Goal: Navigation & Orientation: Understand site structure

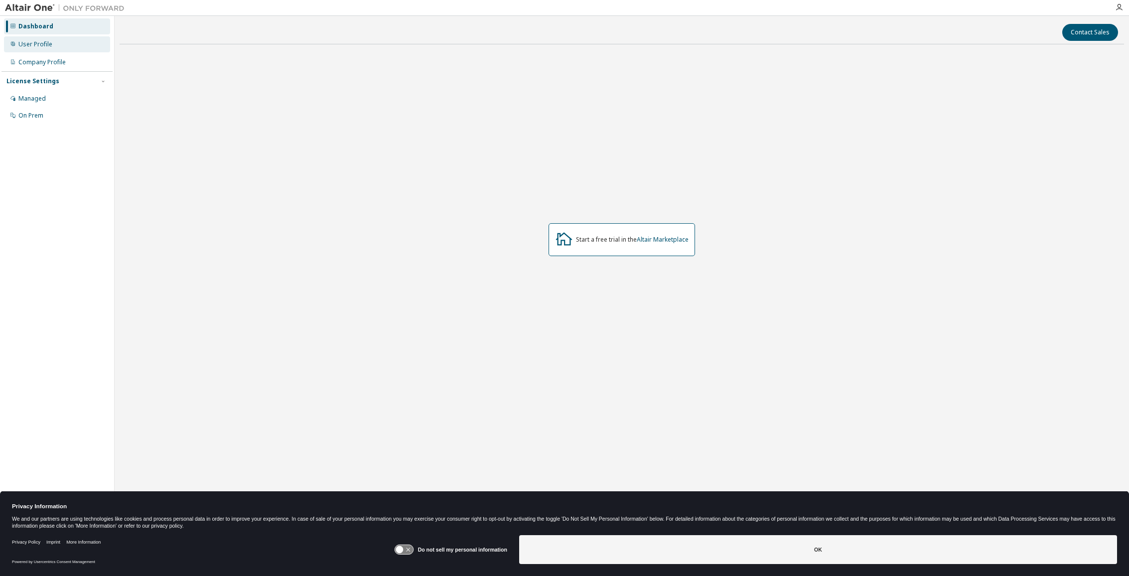
click at [43, 44] on div "User Profile" at bounding box center [35, 44] width 34 height 8
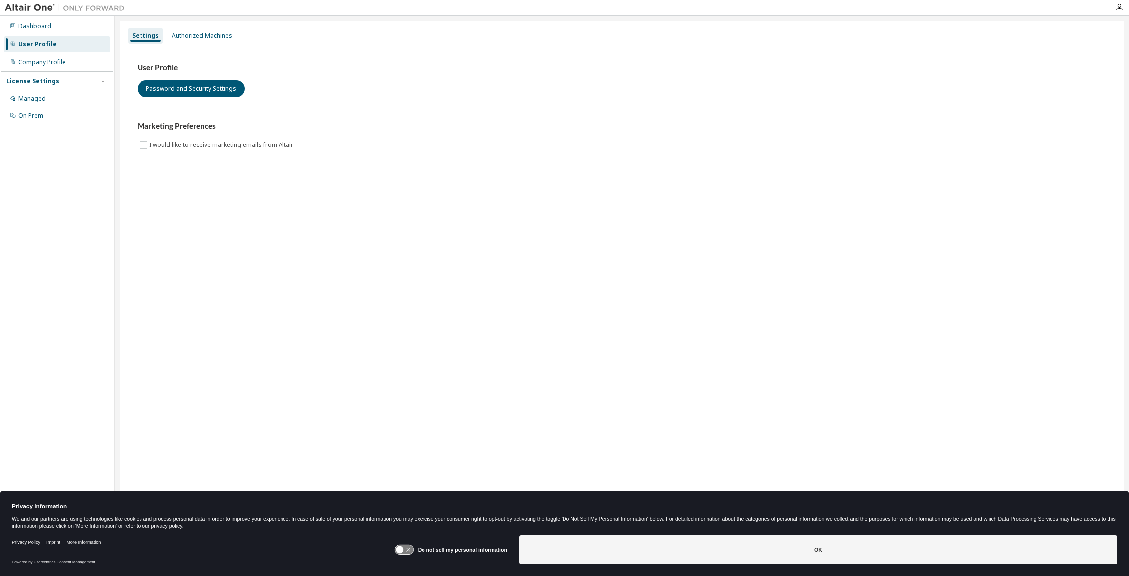
click at [45, 51] on div "User Profile" at bounding box center [57, 44] width 106 height 16
click at [46, 61] on div "Company Profile" at bounding box center [41, 62] width 47 height 8
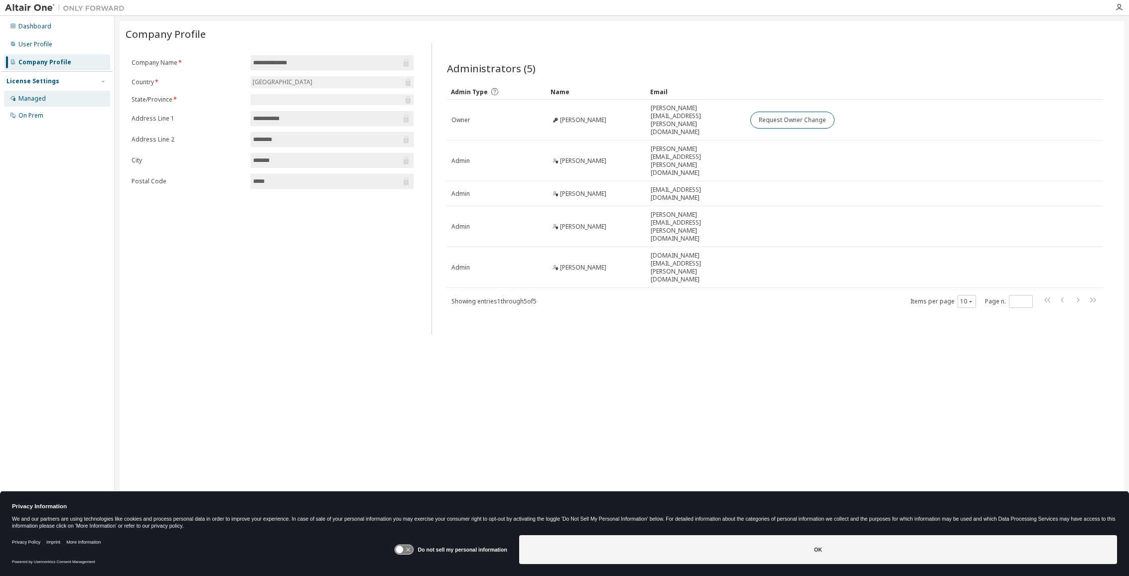
click at [45, 99] on div "Managed" at bounding box center [31, 99] width 27 height 8
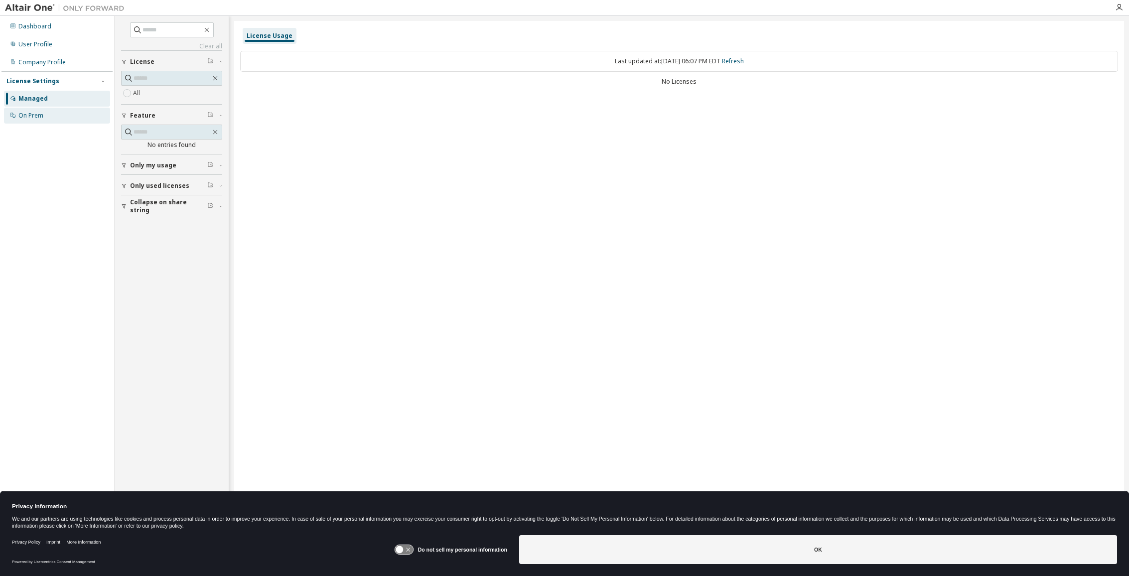
click at [45, 113] on div "On Prem" at bounding box center [57, 116] width 106 height 16
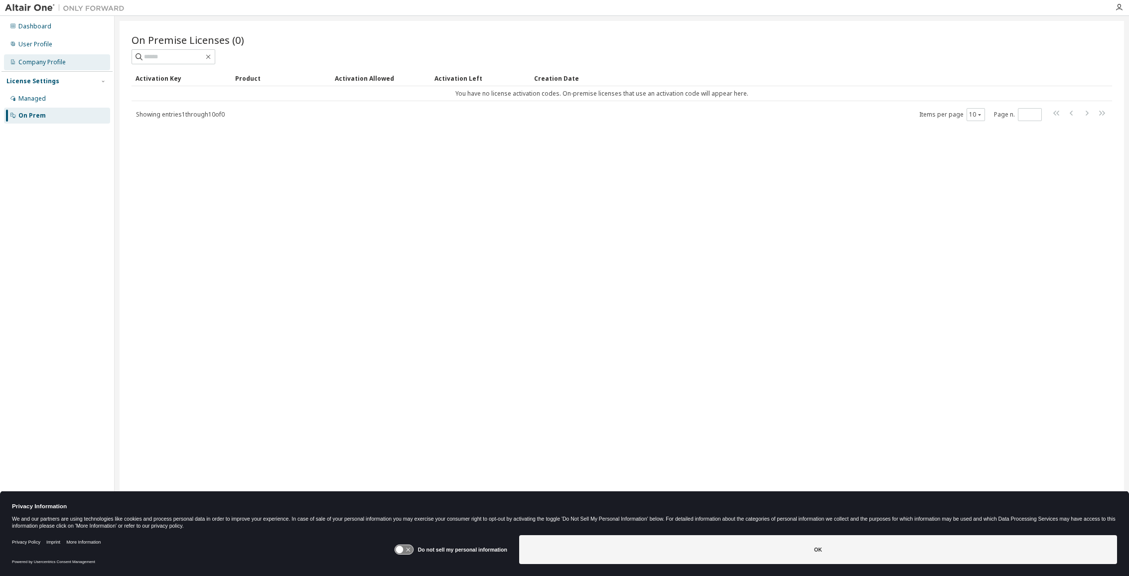
click at [40, 59] on div "Company Profile" at bounding box center [41, 62] width 47 height 8
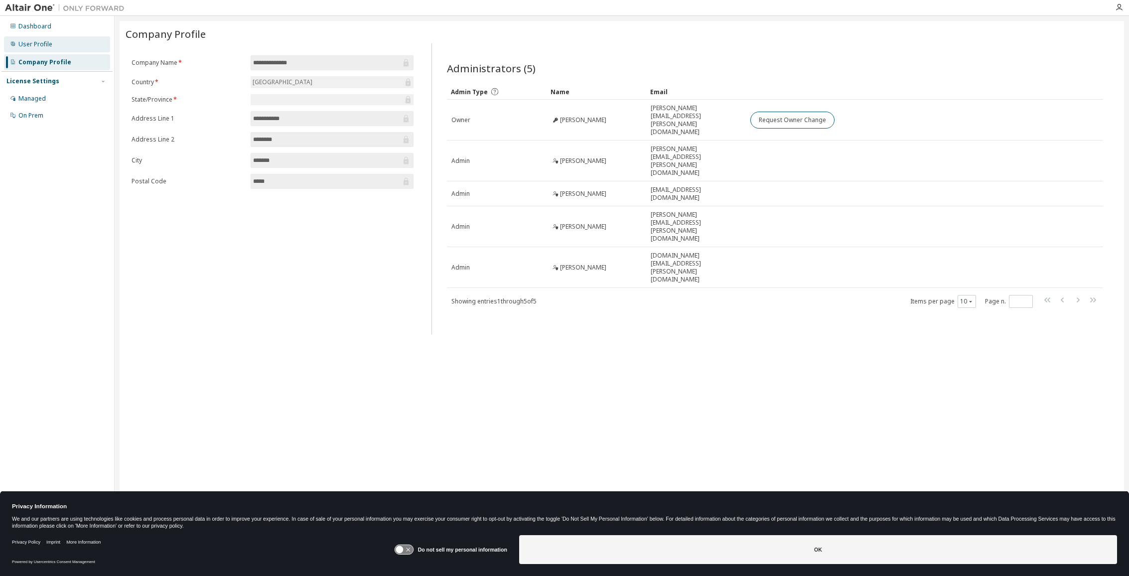
click at [32, 41] on div "User Profile" at bounding box center [35, 44] width 34 height 8
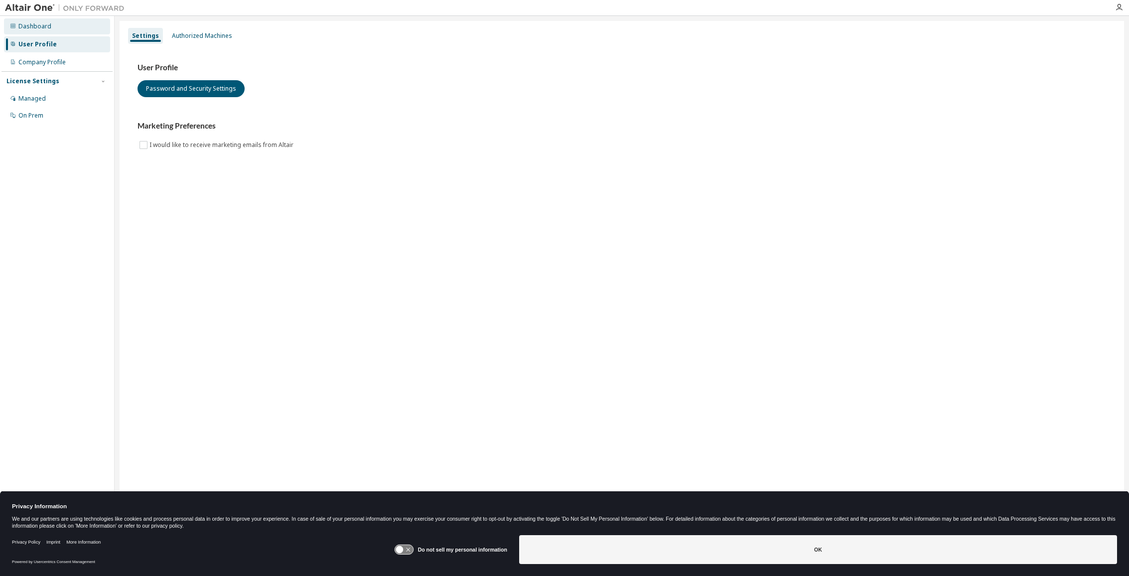
click at [41, 33] on div "Dashboard" at bounding box center [57, 26] width 106 height 16
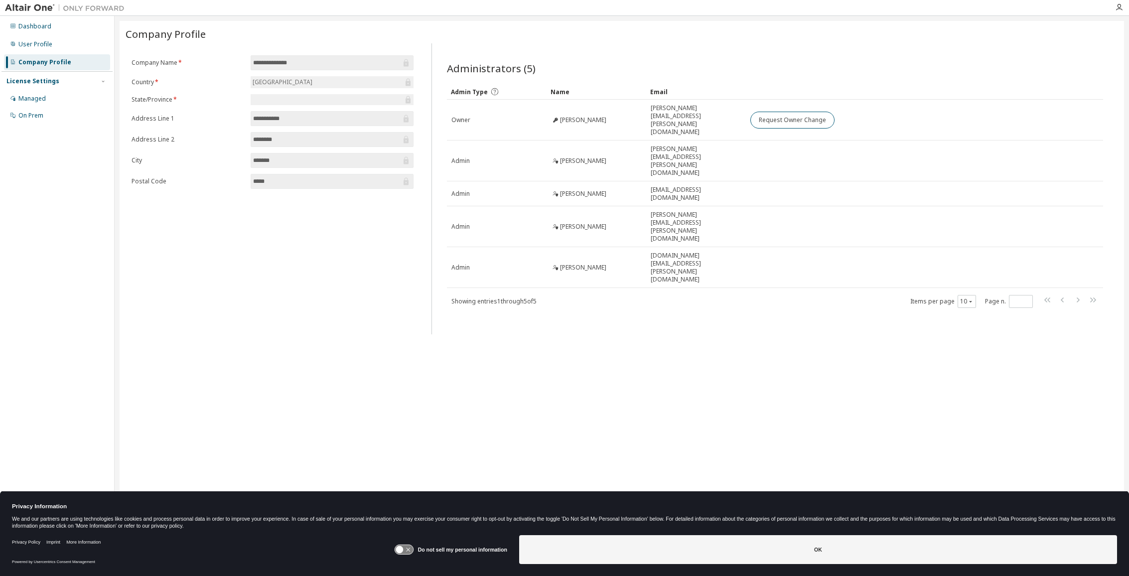
click at [29, 4] on img at bounding box center [67, 8] width 125 height 10
